Goal: Task Accomplishment & Management: Manage account settings

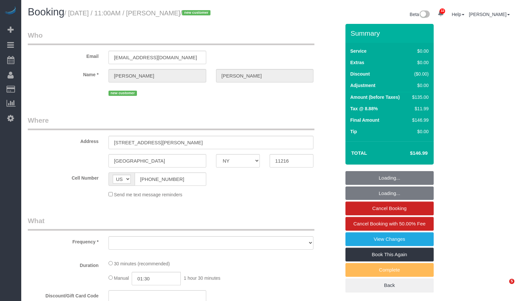
select select "NY"
select select "number:59"
select select "number:90"
select select "number:15"
select select "number:5"
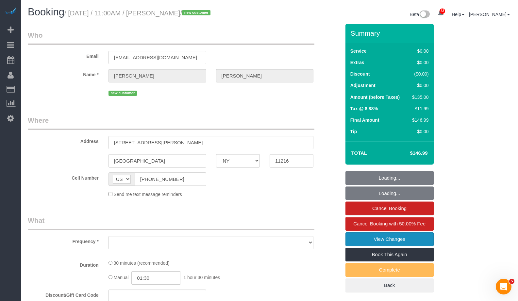
select select "spot1"
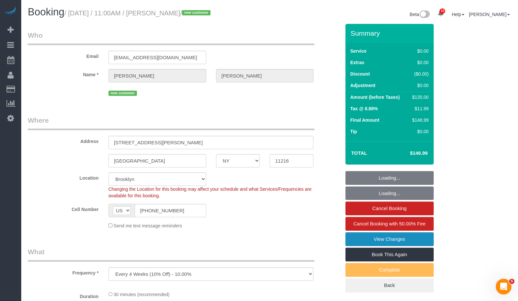
select select "object:978"
select select "string:stripe-pm_1SEC6T4VGloSiKo7tCGDm4BU"
click at [420, 239] on link "View Changes" at bounding box center [390, 239] width 88 height 14
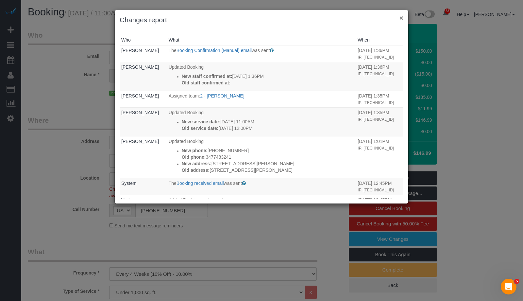
click at [401, 18] on button "×" at bounding box center [402, 17] width 4 height 7
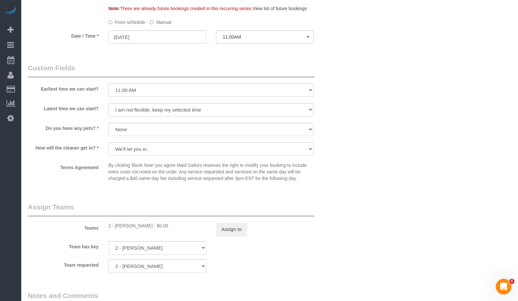
scroll to position [831, 0]
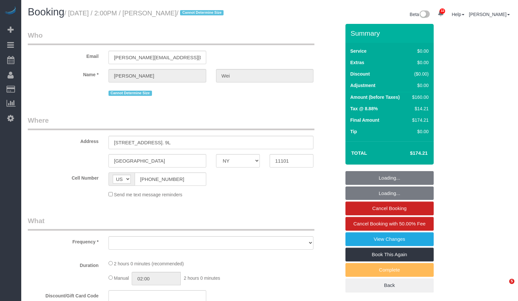
select select "NY"
select select "object:825"
select select "string:stripe-pm_1RcDkR4VGloSiKo7lAVQ1u9R"
select select "spot1"
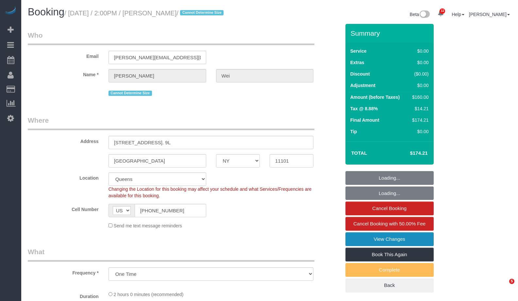
select select "1"
select select "number:89"
select select "number:75"
select select "number:15"
select select "number:5"
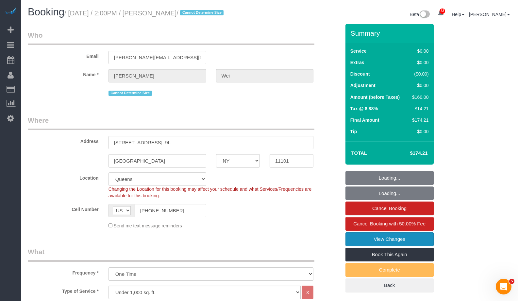
click at [414, 238] on link "View Changes" at bounding box center [390, 239] width 88 height 14
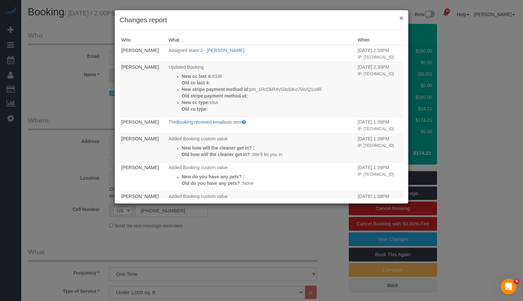
click at [402, 19] on button "×" at bounding box center [402, 17] width 4 height 7
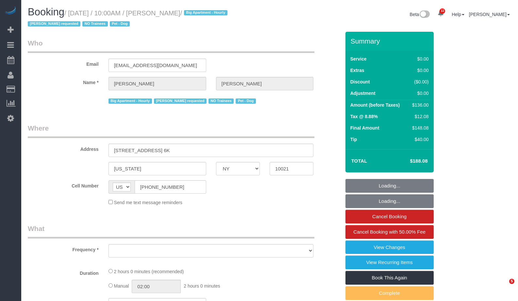
select select "NY"
select select "object:936"
select select "1"
select select "number:57"
select select "number:75"
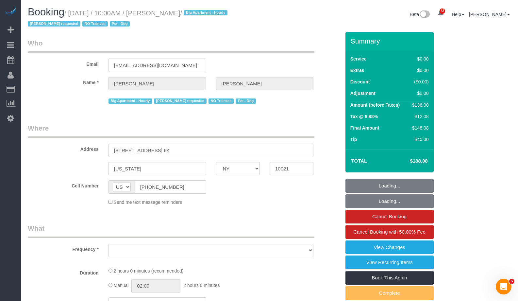
select select "number:13"
select select "number:6"
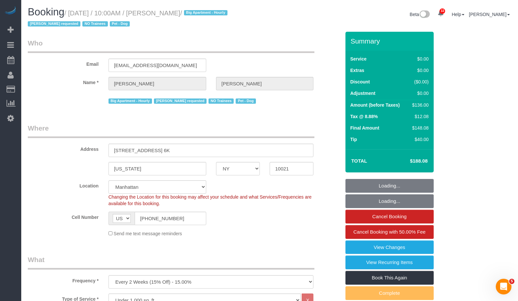
select select "string:stripe-pm_1QROV34VGloSiKo7AmWsE2mn"
select select "spot1"
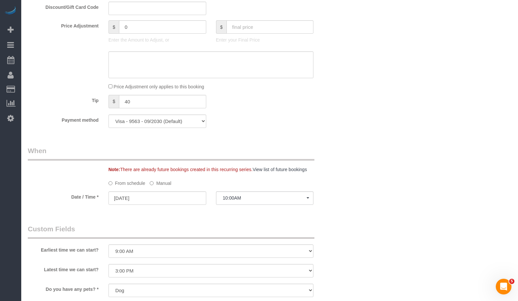
select select "object:1478"
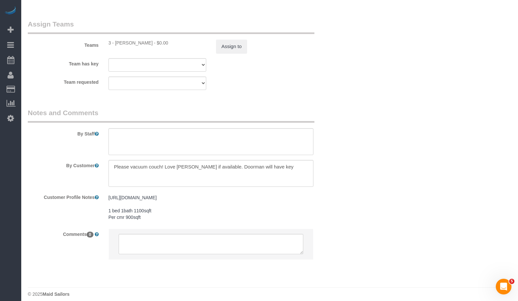
select select "1"
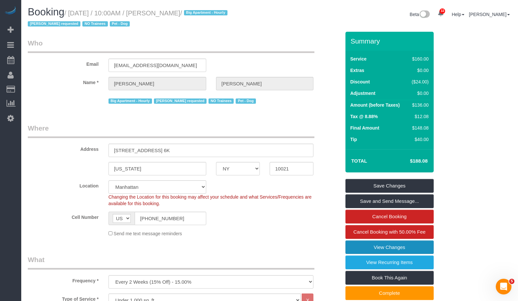
click at [426, 246] on link "View Changes" at bounding box center [390, 247] width 88 height 14
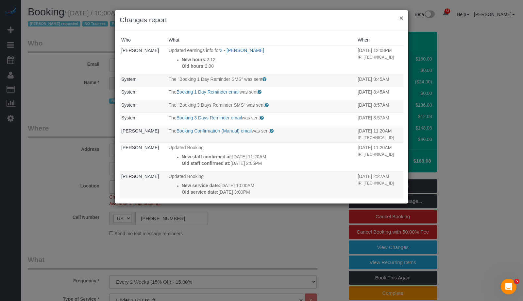
click at [401, 18] on button "×" at bounding box center [402, 17] width 4 height 7
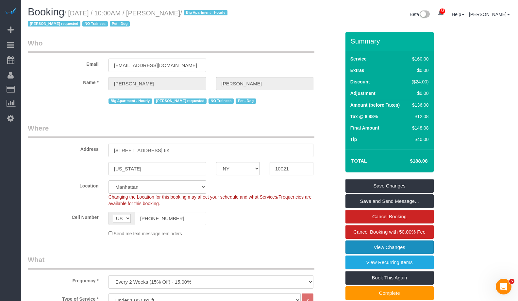
click at [399, 251] on link "View Changes" at bounding box center [390, 247] width 88 height 14
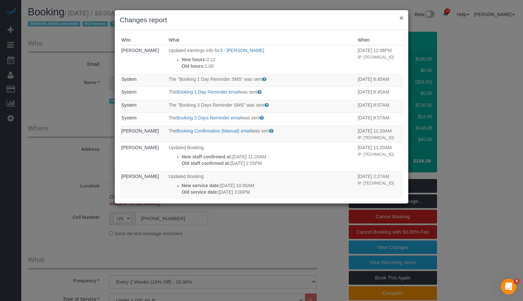
click at [400, 17] on button "×" at bounding box center [402, 17] width 4 height 7
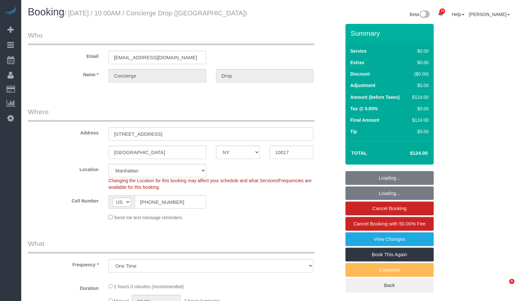
select select "NY"
select select "spot1"
select select "number:89"
select select "number:90"
select select "number:15"
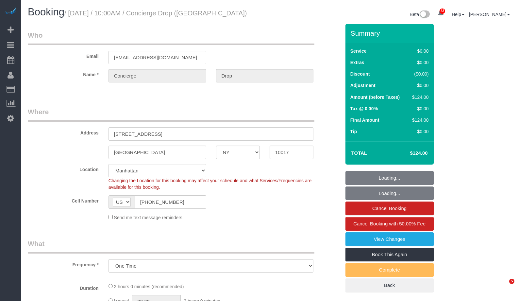
select select "number:7"
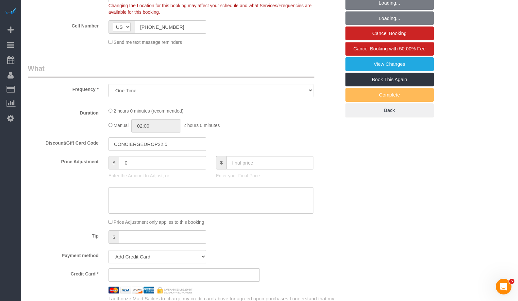
select select "object:966"
select select "string:stripe-pm_1RaQn24VGloSiKo7zeOF73Wj"
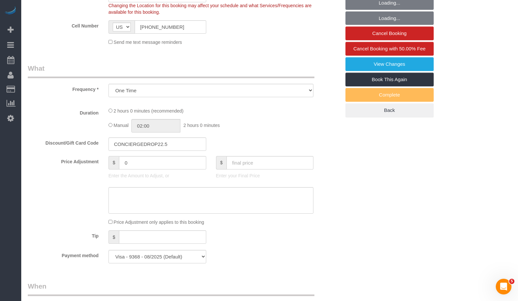
select select "1"
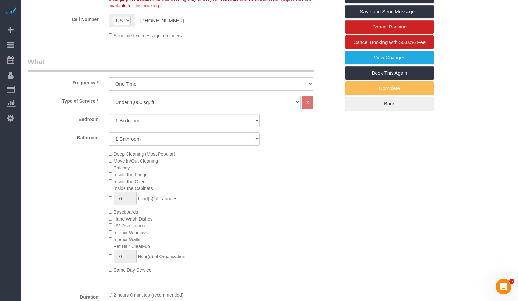
scroll to position [75, 0]
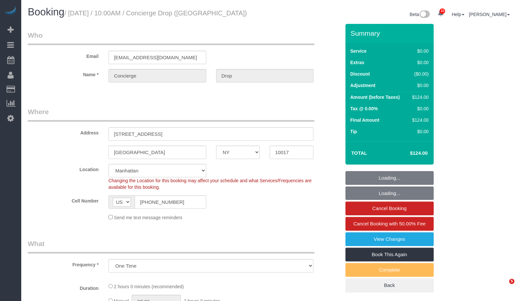
select select "NY"
select select "number:89"
select select "number:90"
select select "number:15"
select select "number:7"
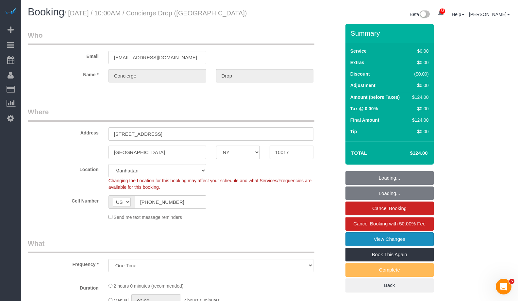
select select "object:961"
select select "1"
select select "spot1"
click at [426, 238] on link "View Changes" at bounding box center [390, 239] width 88 height 14
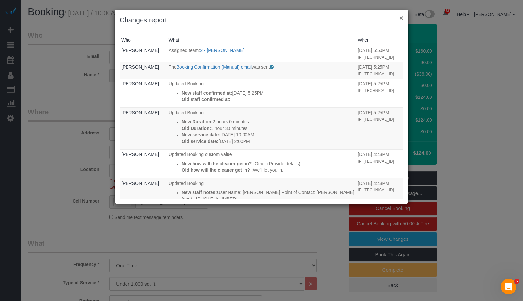
click at [401, 16] on button "×" at bounding box center [402, 17] width 4 height 7
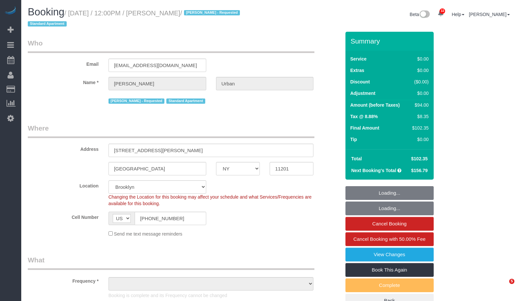
select select "NY"
select select "string:stripe-pm_1PGiLE4VGloSiKo72cZw0UV9"
select select "spot1"
select select "number:89"
select select "number:72"
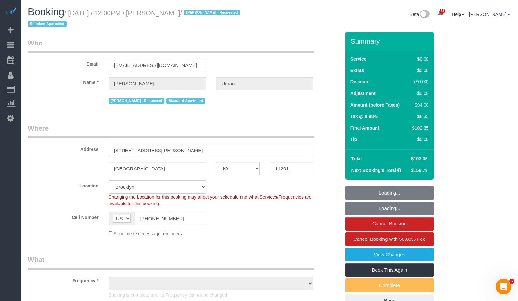
select select "number:15"
select select "number:6"
select select "1"
select select "object:1443"
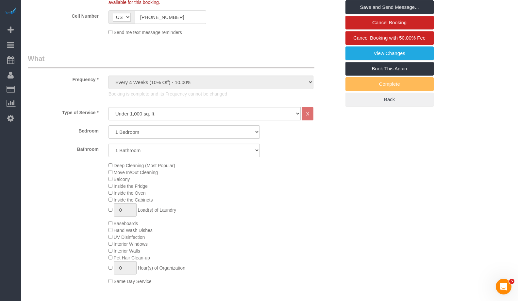
scroll to position [56, 0]
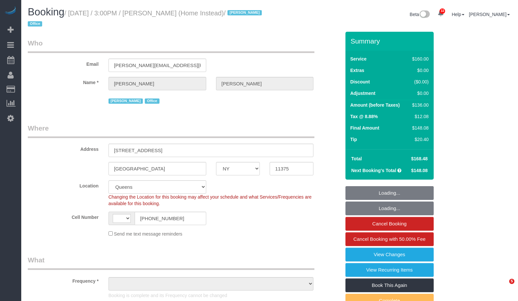
select select "NY"
select select "number:61"
select select "number:76"
select select "number:15"
select select "number:7"
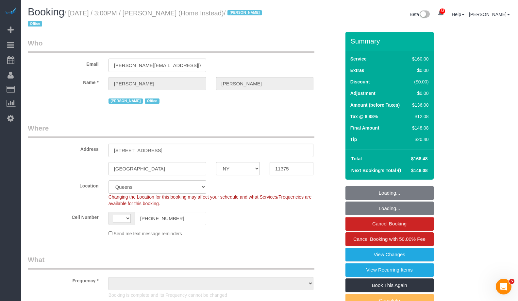
select select "string:US"
select select "object:1068"
select select "spot1"
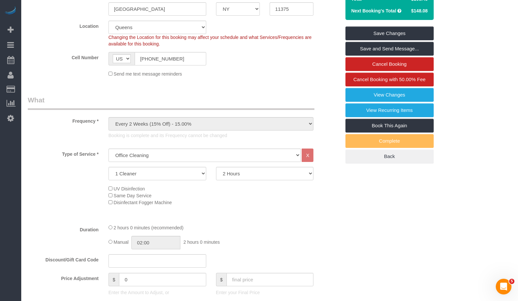
scroll to position [22, 0]
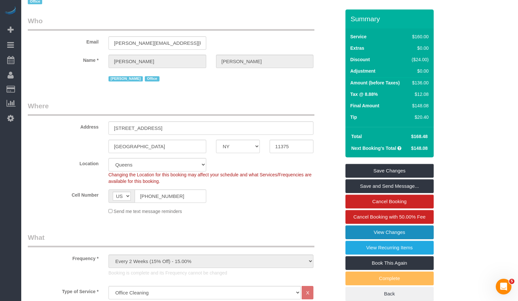
click at [387, 232] on link "View Changes" at bounding box center [390, 232] width 88 height 14
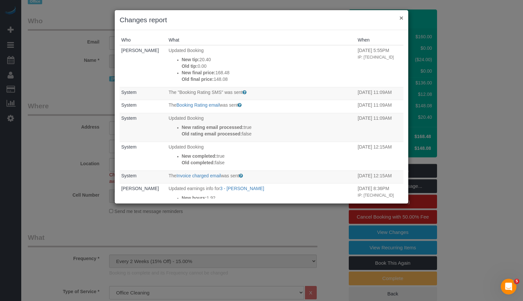
click at [400, 19] on button "×" at bounding box center [402, 17] width 4 height 7
